Goal: Register for event/course

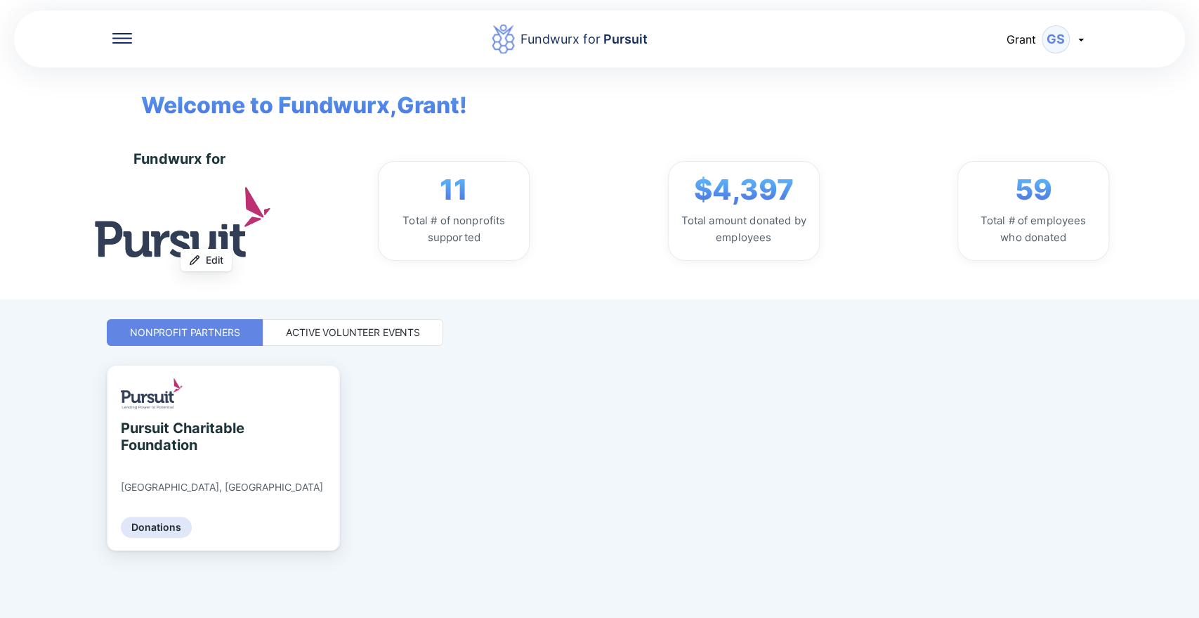
click at [332, 332] on div "Active Volunteer Events" at bounding box center [353, 332] width 134 height 14
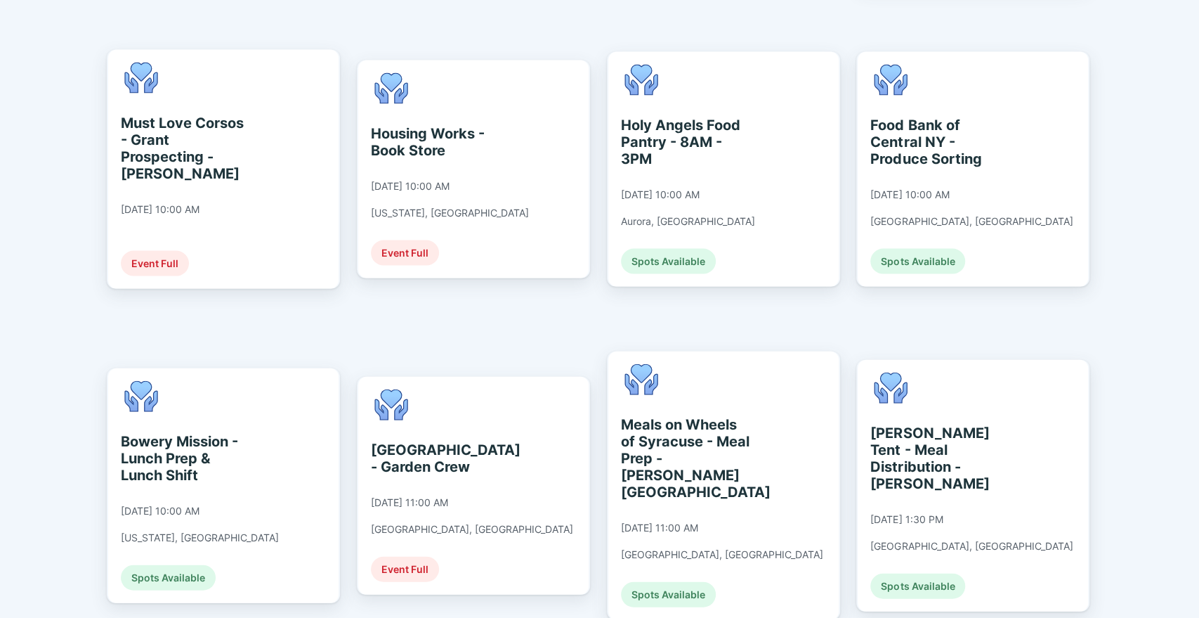
scroll to position [1927, 0]
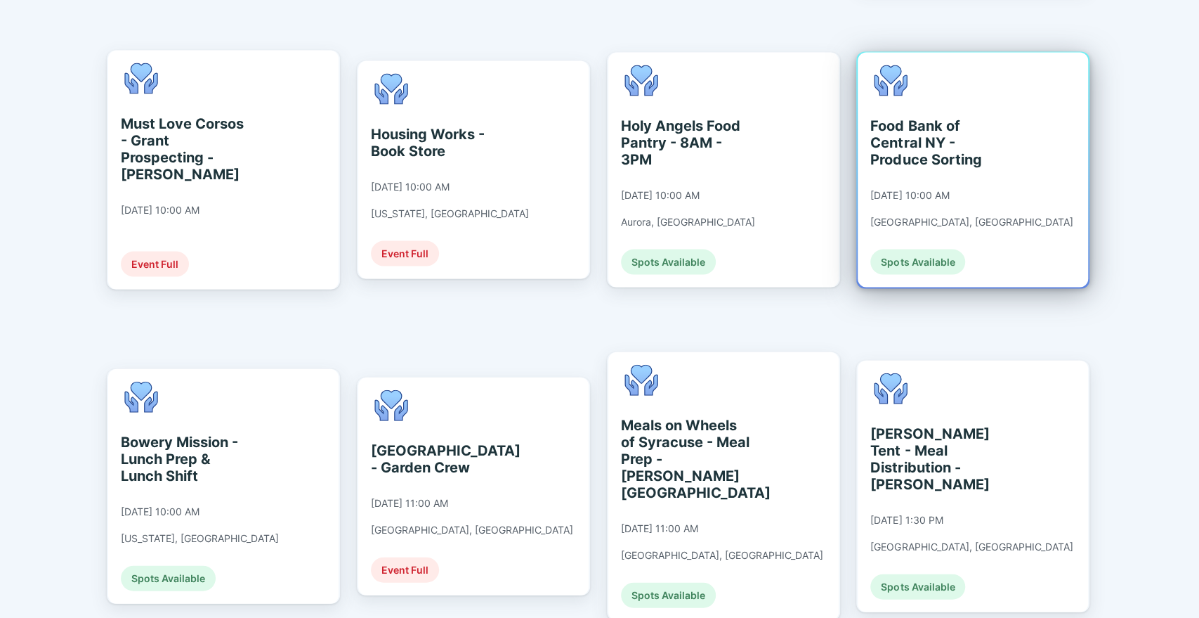
click at [920, 117] on div "Food Bank of Central NY - Produce Sorting" at bounding box center [935, 142] width 129 height 51
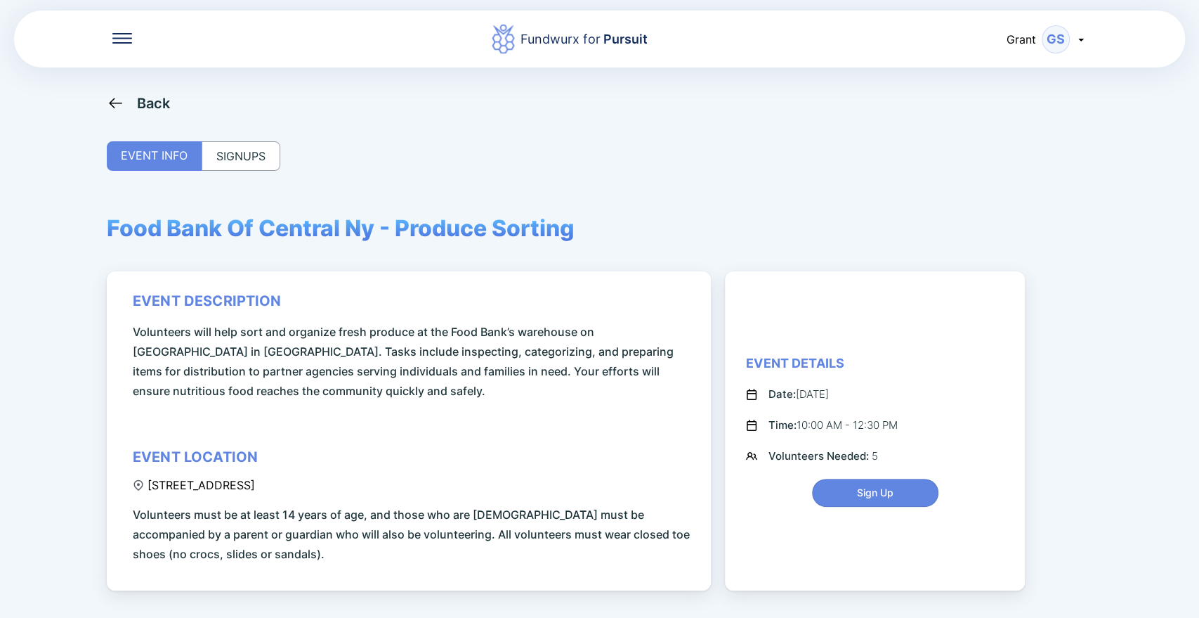
click at [208, 160] on div "SIGNUPS" at bounding box center [241, 156] width 79 height 30
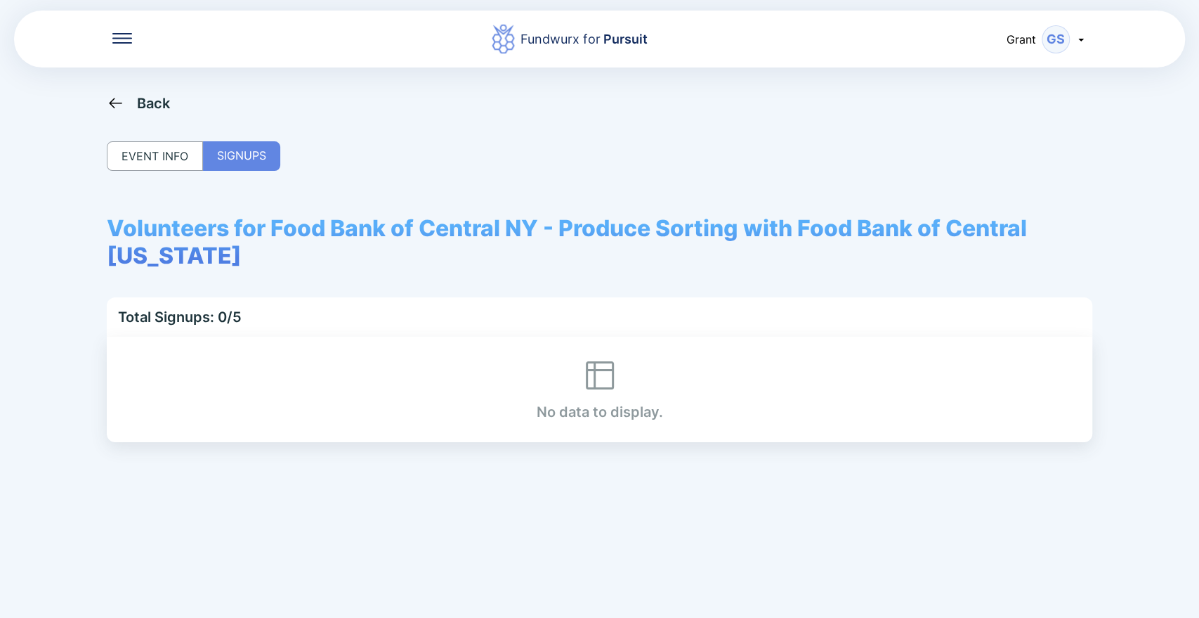
click at [141, 105] on div "Back" at bounding box center [154, 103] width 34 height 17
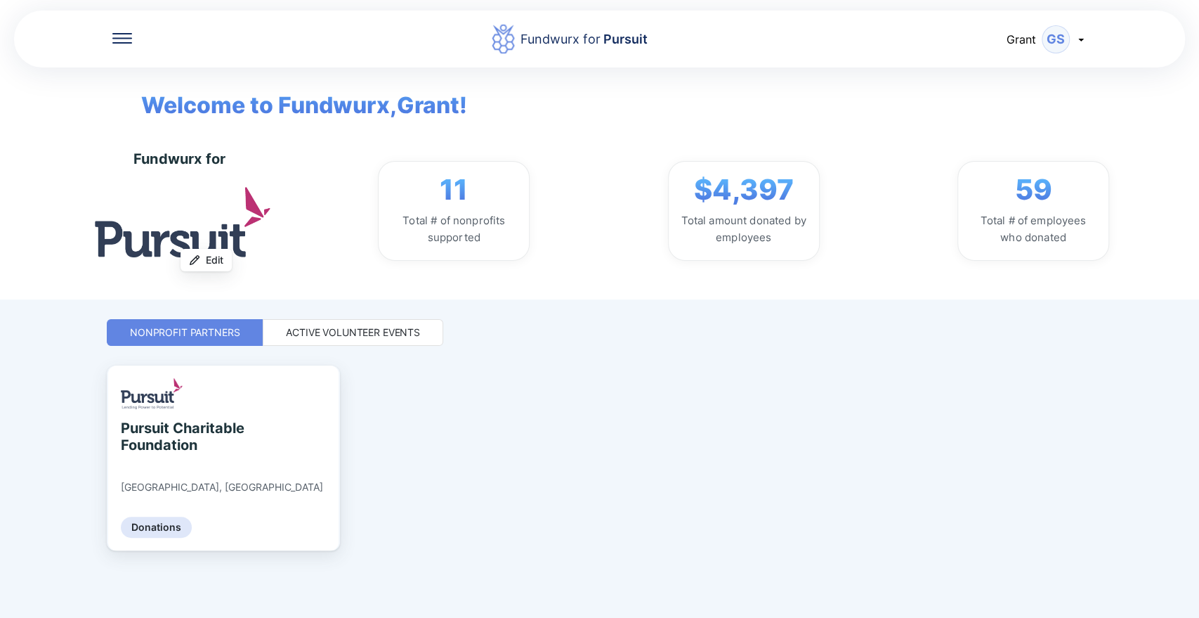
click at [363, 326] on div "Active Volunteer Events" at bounding box center [353, 332] width 134 height 14
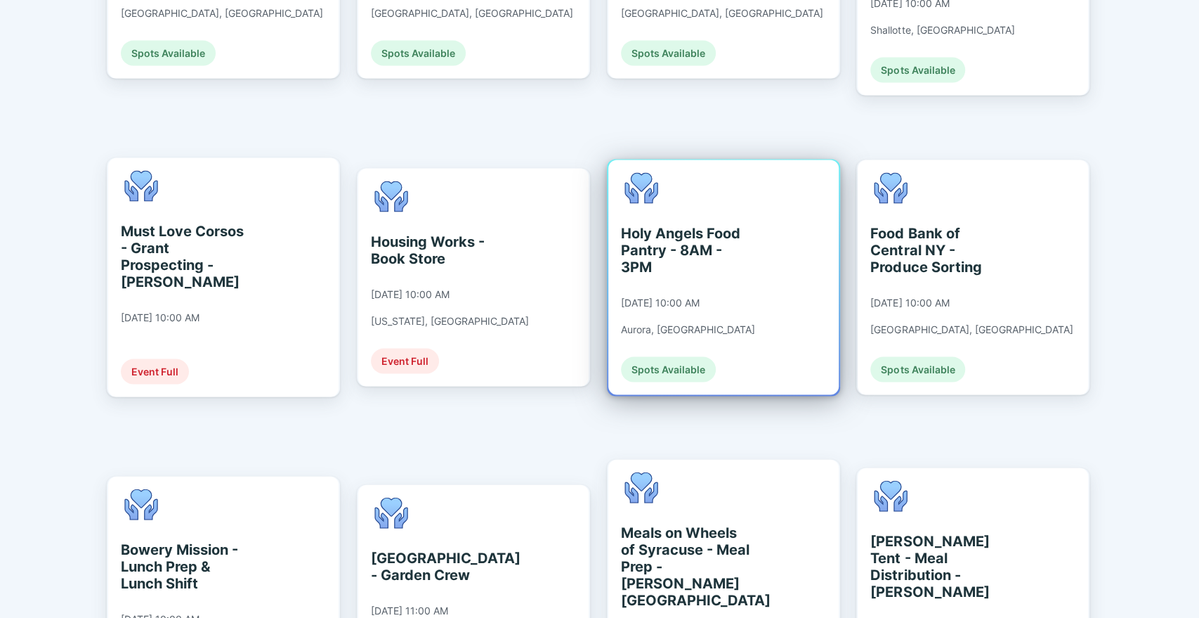
scroll to position [1819, 0]
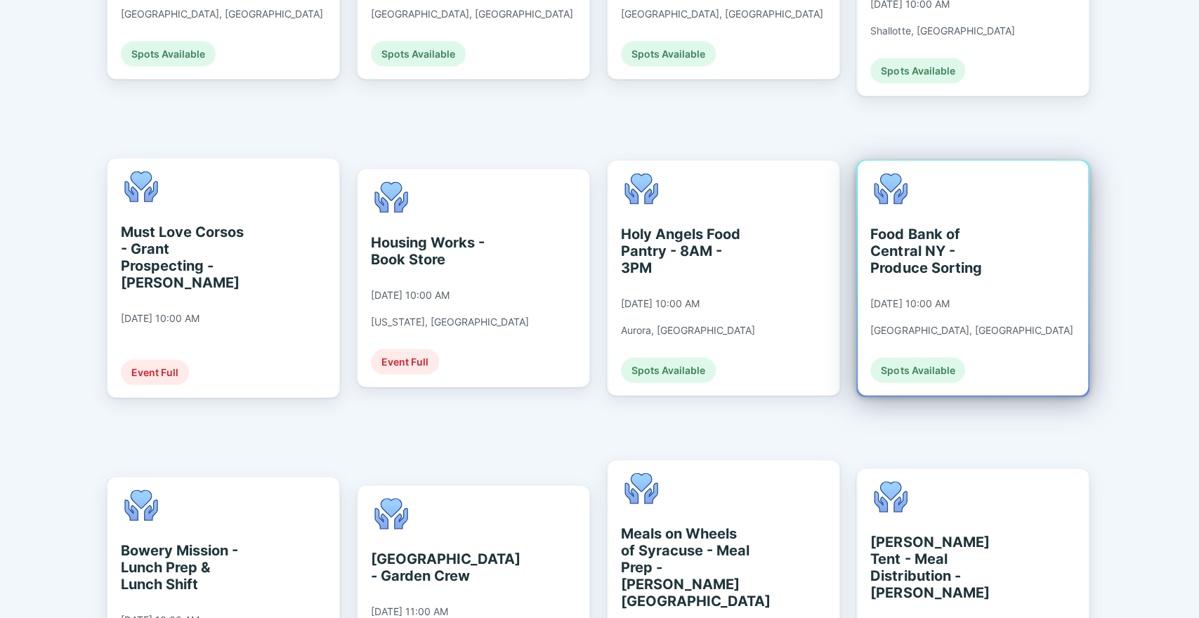
click at [912, 297] on div "[DATE] 10:00 AM" at bounding box center [910, 303] width 79 height 13
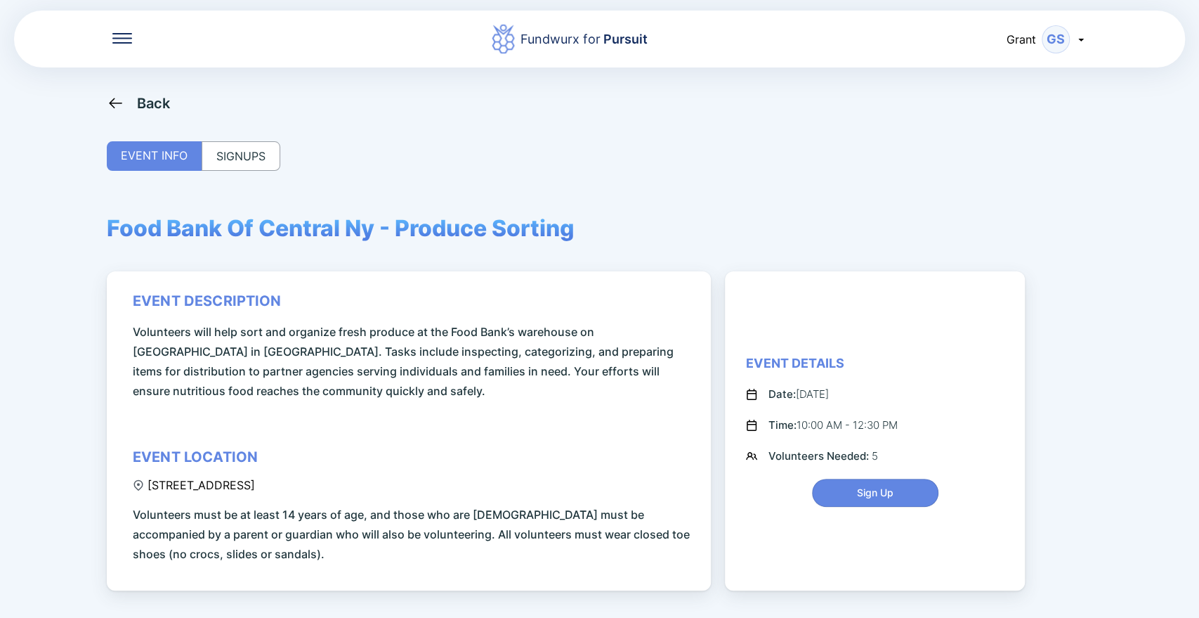
click at [263, 162] on div "SIGNUPS" at bounding box center [241, 156] width 79 height 30
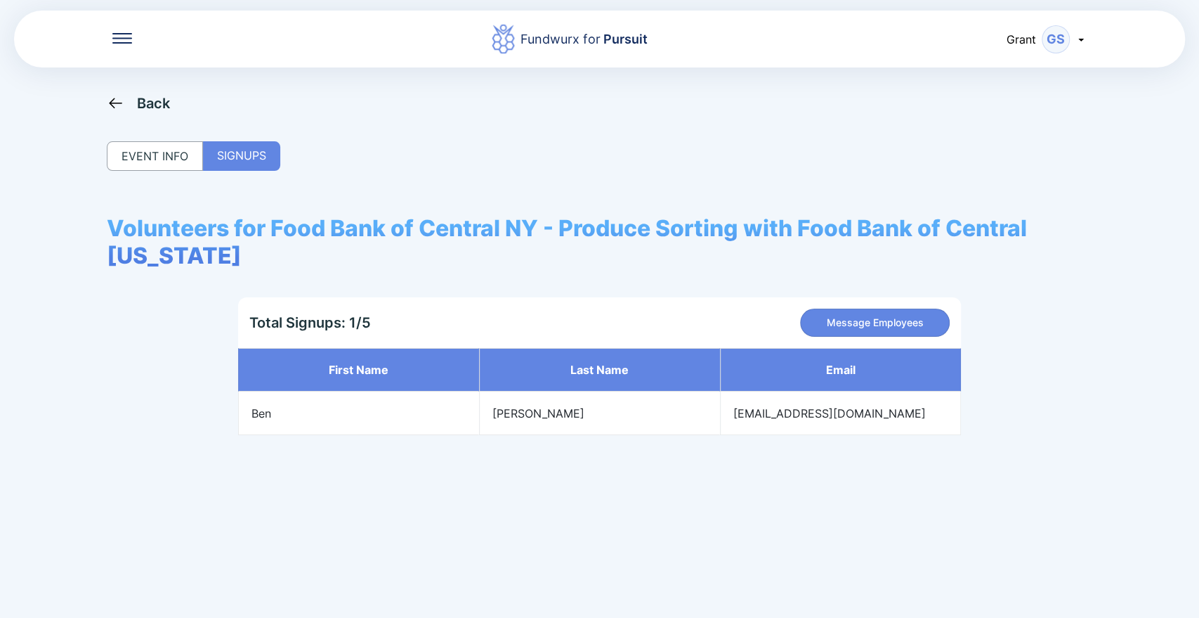
click at [117, 107] on icon at bounding box center [116, 103] width 18 height 18
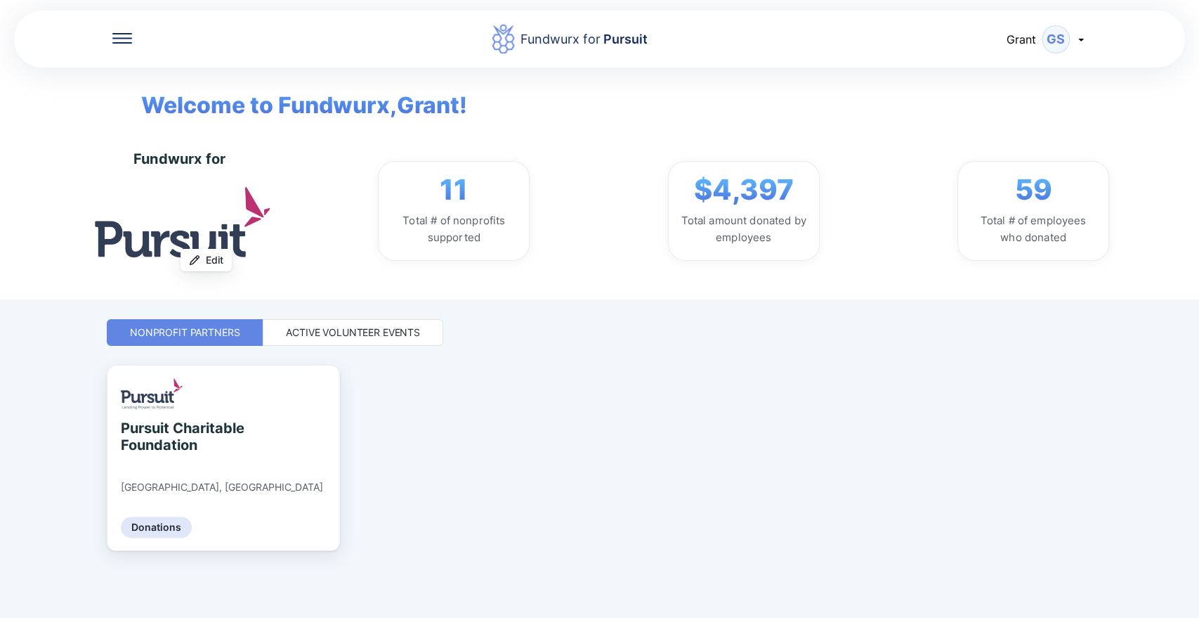
click at [330, 321] on div "Active Volunteer Events" at bounding box center [353, 332] width 181 height 27
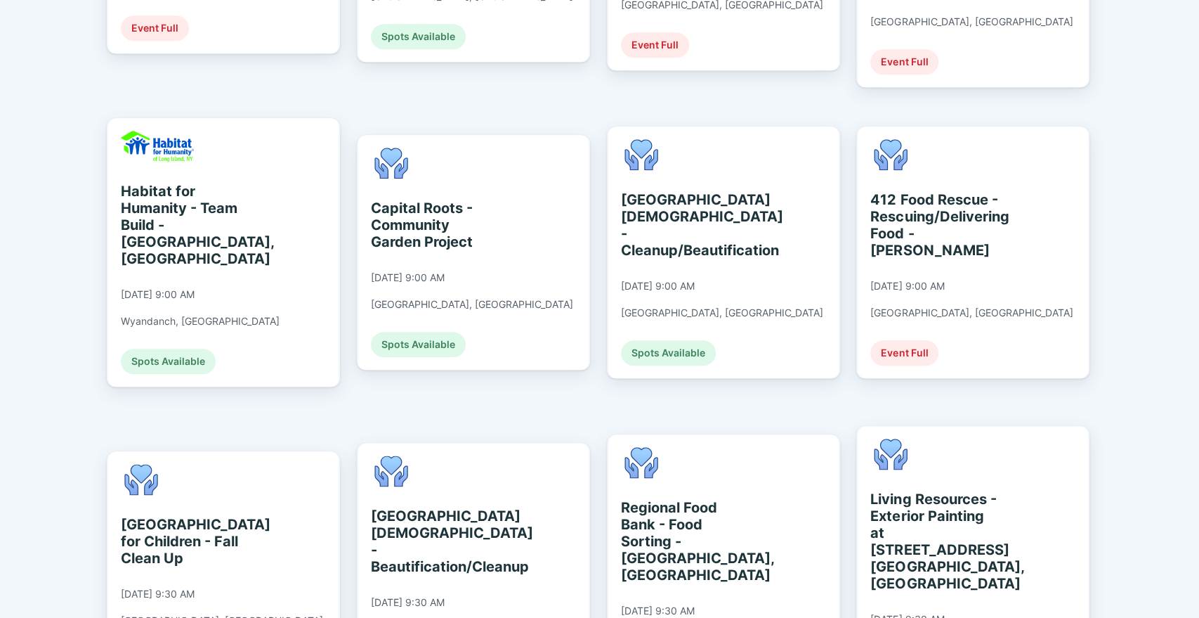
scroll to position [896, 0]
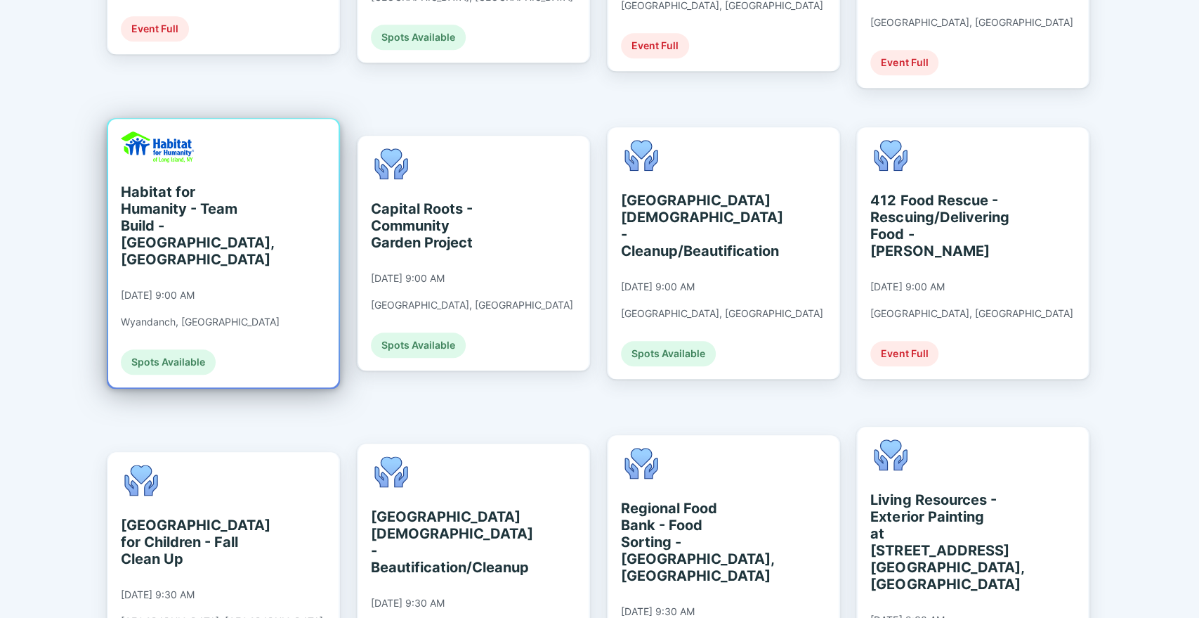
click at [156, 190] on div "Habitat for Humanity - Team Build - [GEOGRAPHIC_DATA], [GEOGRAPHIC_DATA]" at bounding box center [185, 225] width 129 height 84
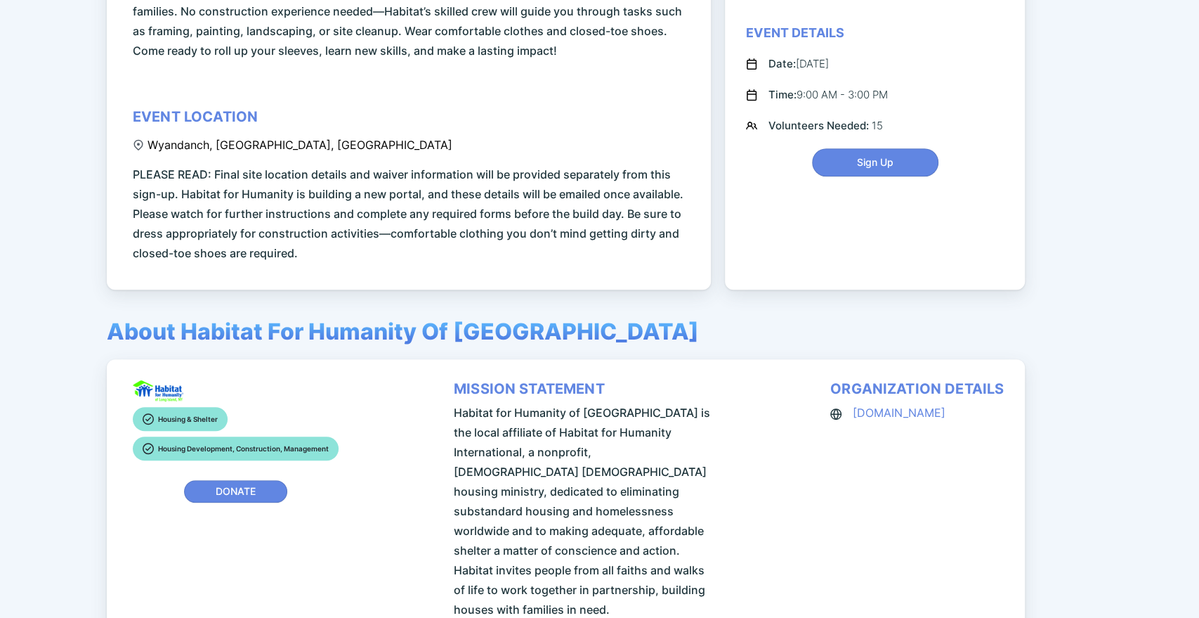
scroll to position [452, 0]
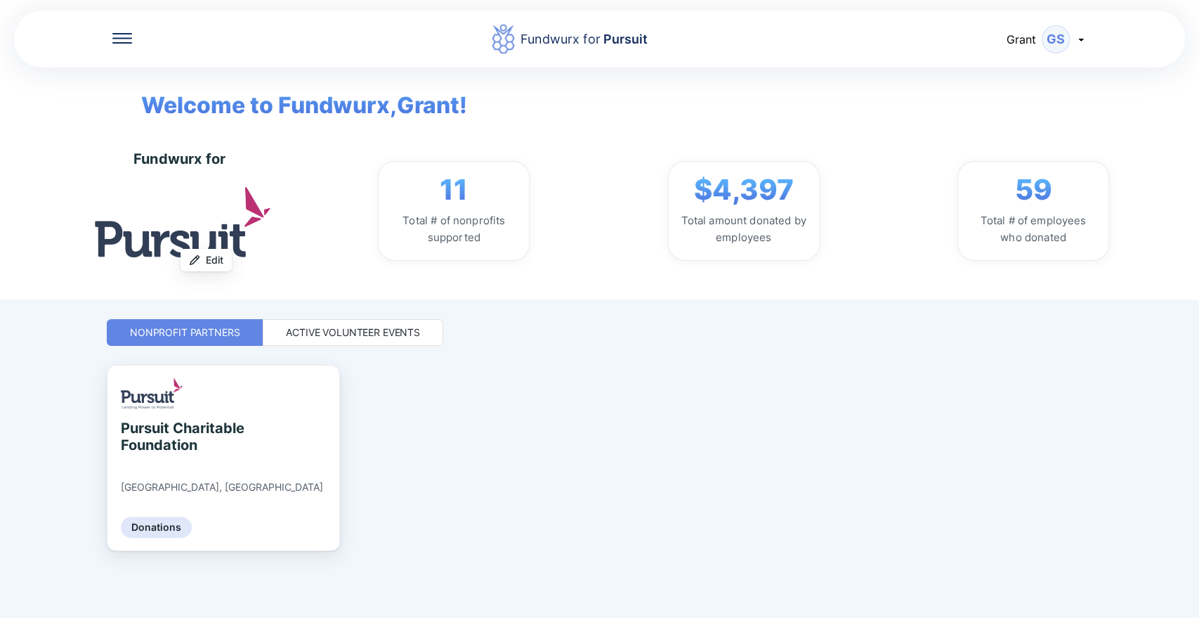
click at [311, 320] on div "Active Volunteer Events" at bounding box center [353, 332] width 181 height 27
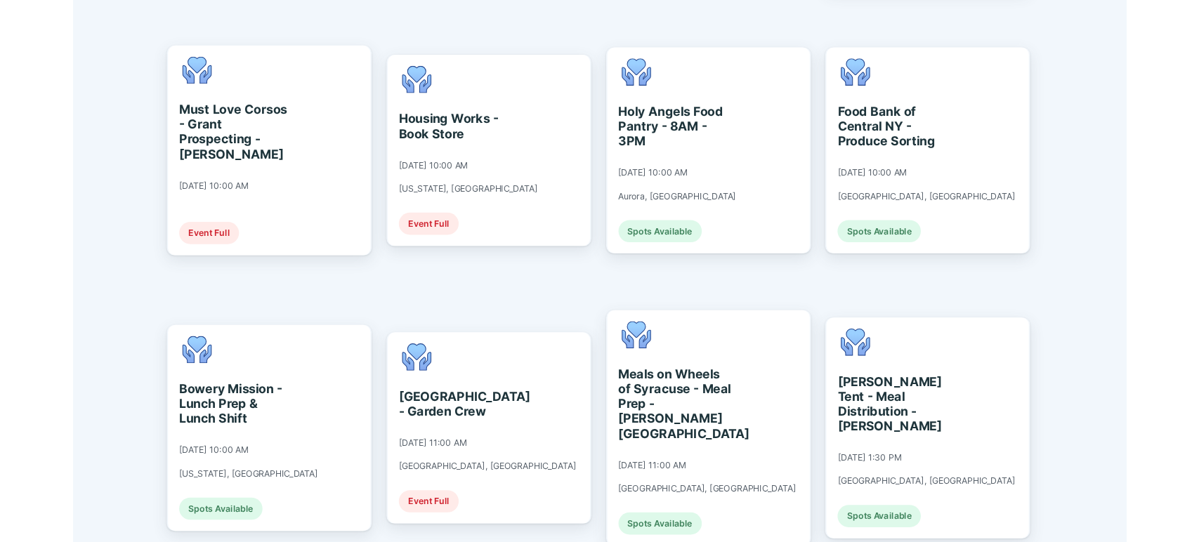
scroll to position [1925, 0]
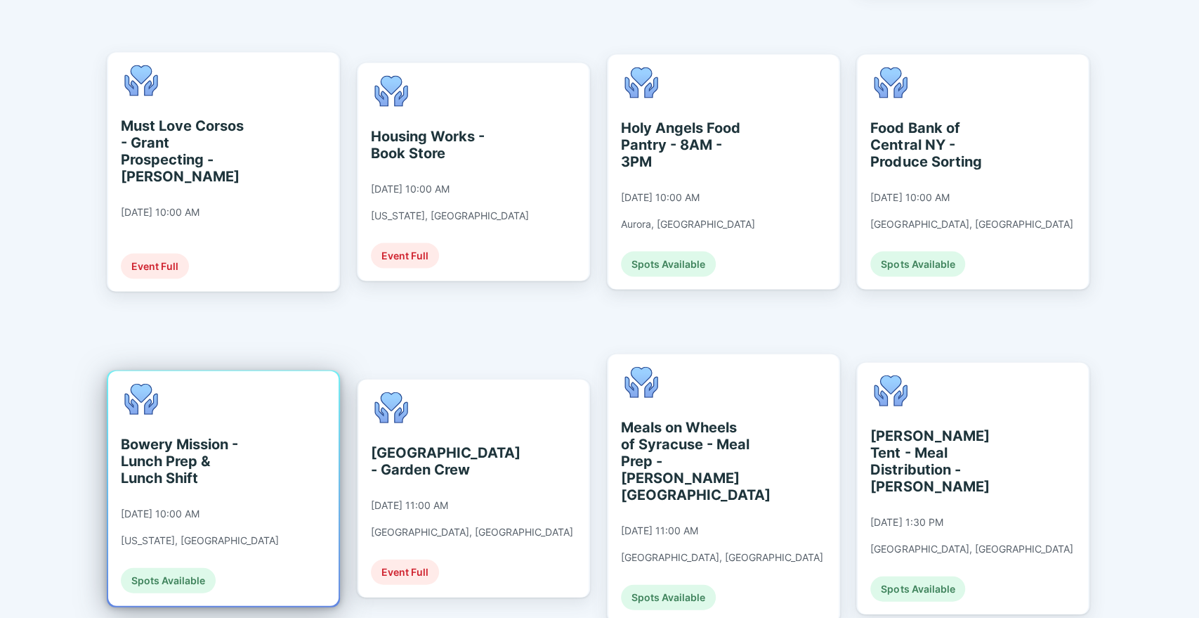
click at [148, 436] on div "Bowery Mission - Lunch Prep & Lunch Shift" at bounding box center [185, 461] width 129 height 51
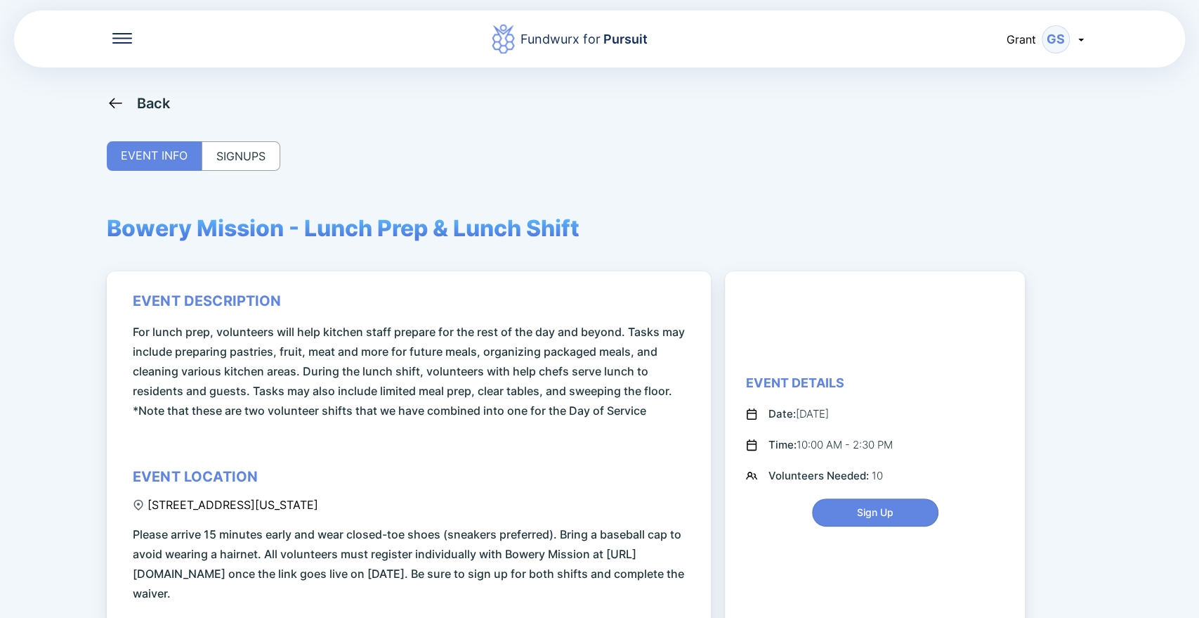
click at [252, 165] on div "SIGNUPS" at bounding box center [241, 156] width 79 height 30
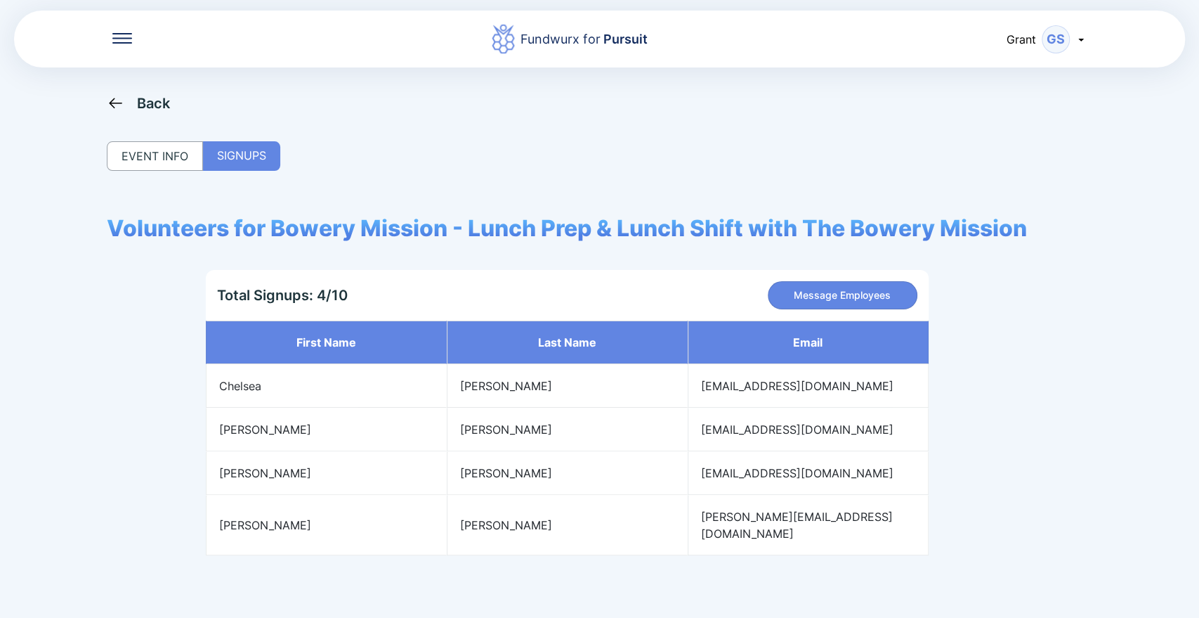
click at [143, 109] on div "Back" at bounding box center [154, 103] width 34 height 17
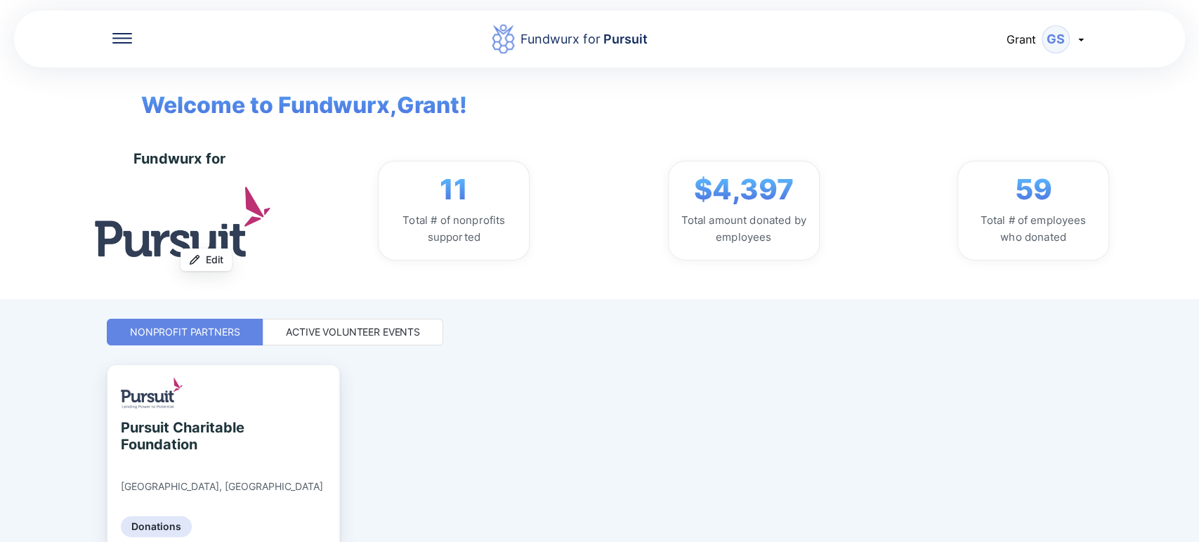
scroll to position [67, 0]
